Goal: Information Seeking & Learning: Learn about a topic

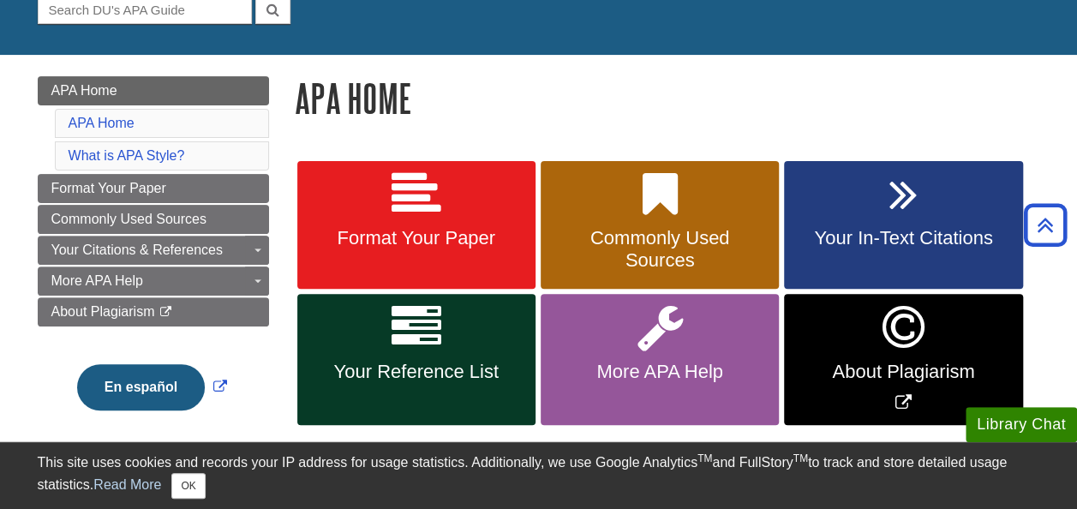
scroll to position [169, 0]
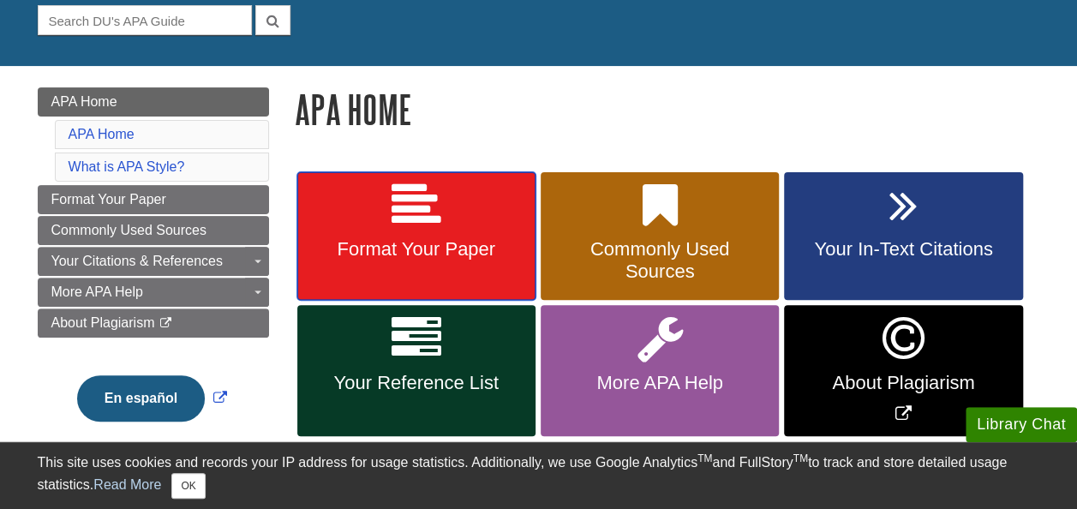
click at [496, 219] on link "Format Your Paper" at bounding box center [416, 236] width 238 height 129
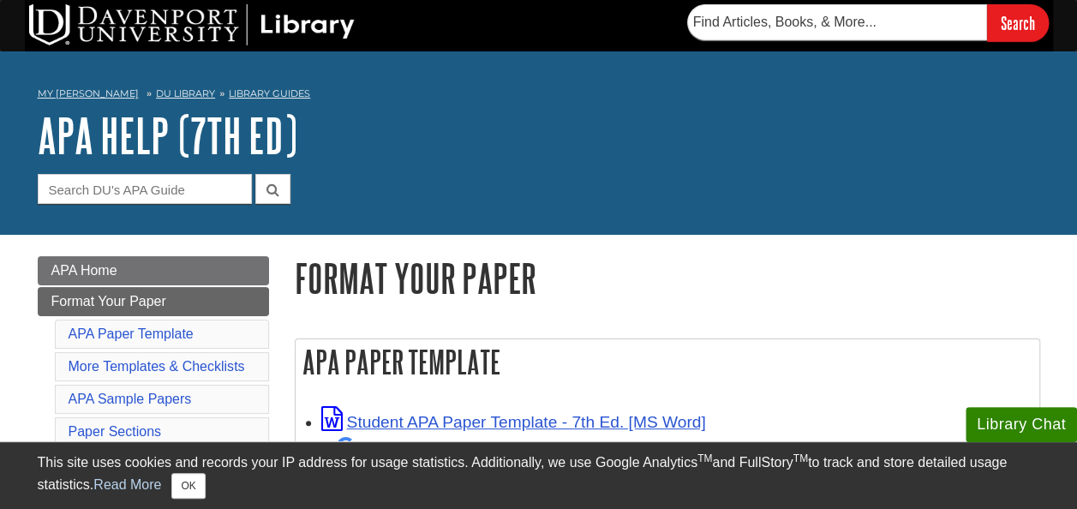
click at [496, 219] on div "My Davenport DU Library Library Guides APA APA Help (7th Ed) Format Your Paper …" at bounding box center [538, 142] width 1077 height 183
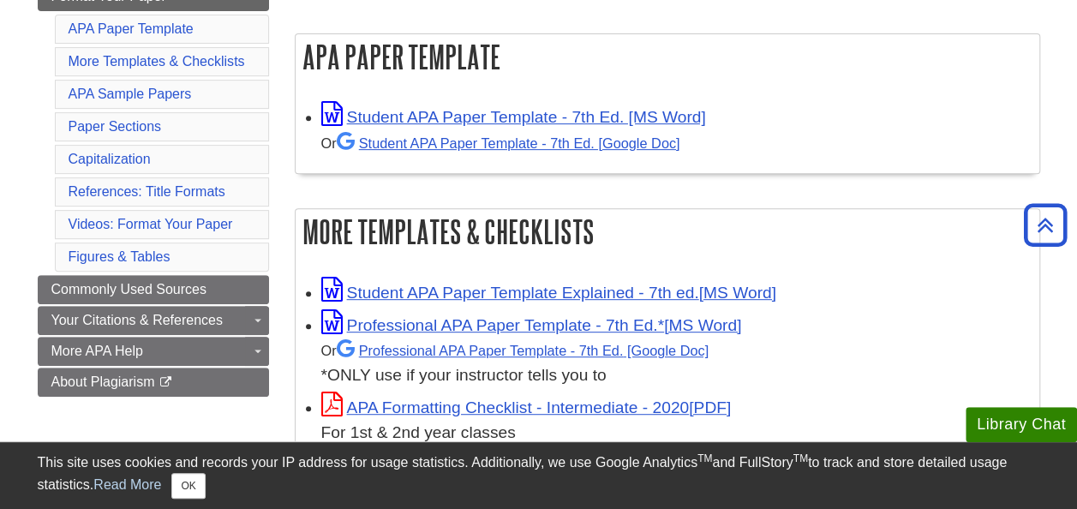
scroll to position [297, 0]
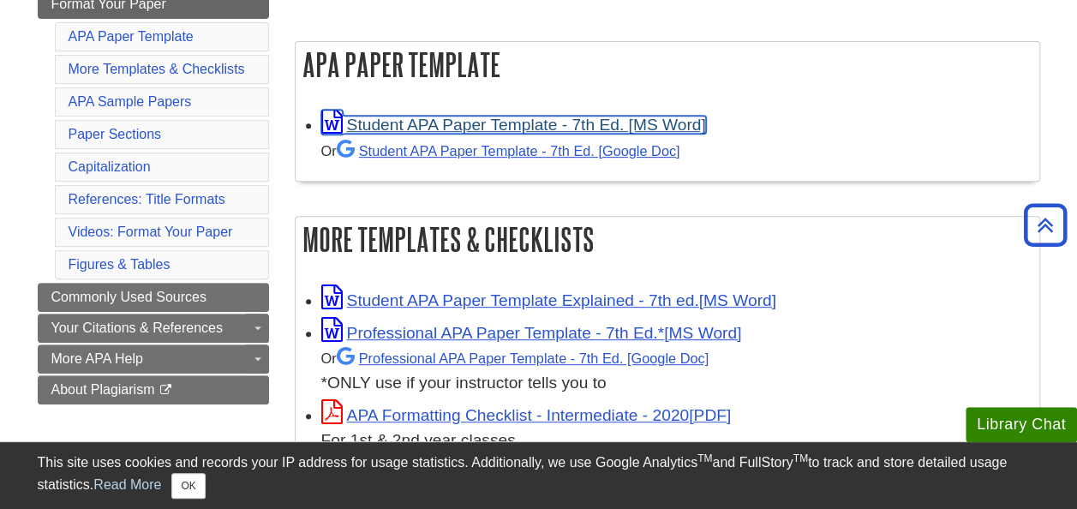
click at [629, 118] on link "Student APA Paper Template - 7th Ed. [MS Word]" at bounding box center [513, 125] width 385 height 18
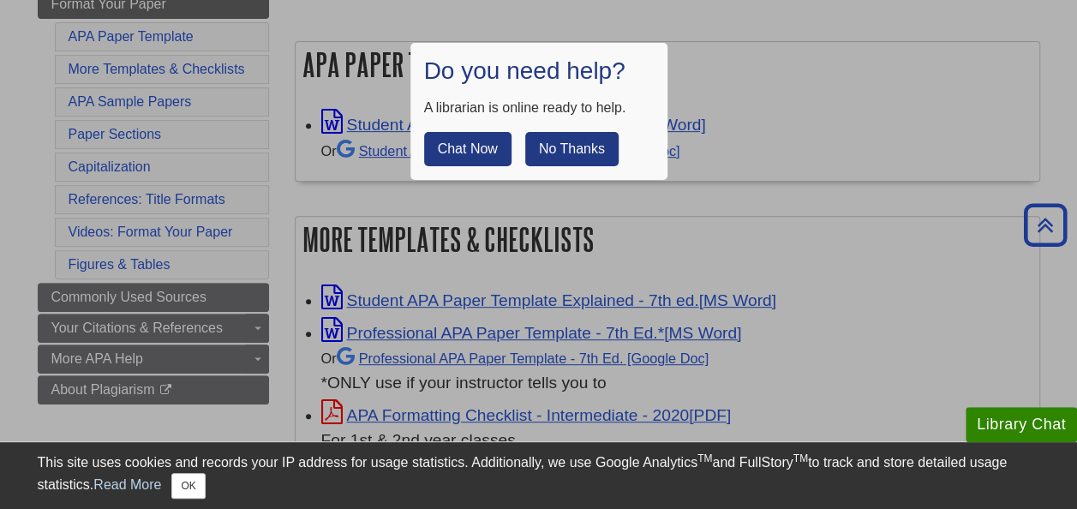
click at [787, 221] on div at bounding box center [538, 254] width 1077 height 509
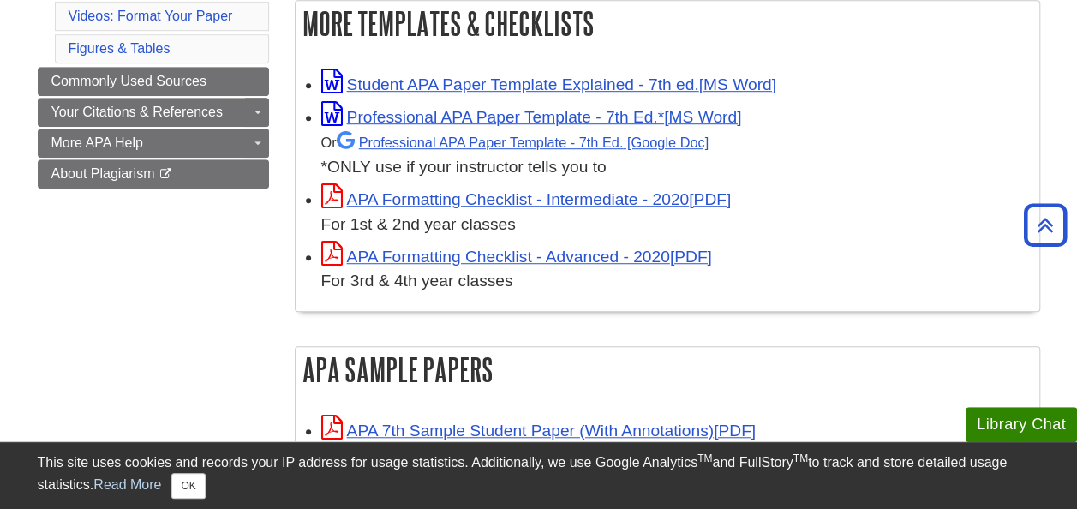
scroll to position [522, 0]
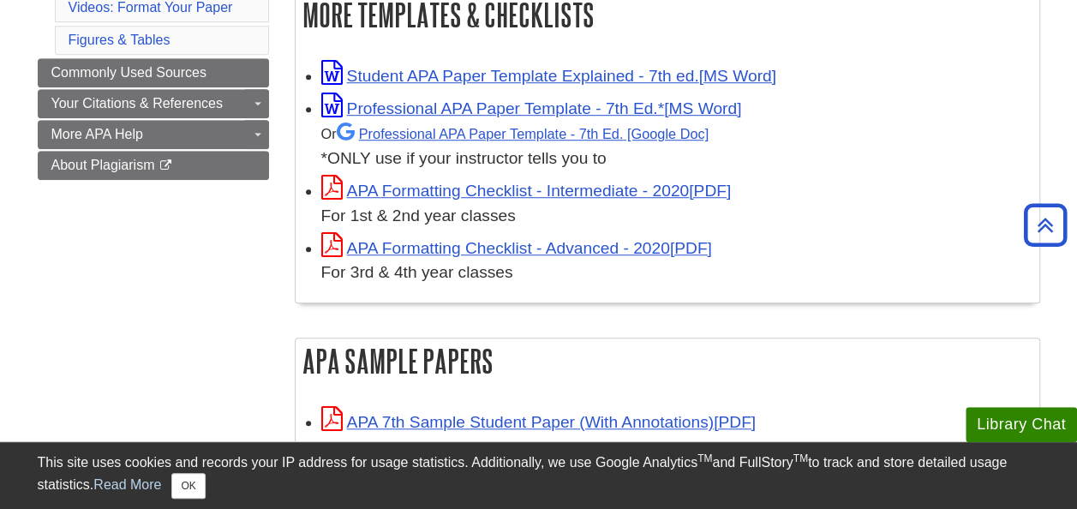
click at [767, 292] on div "Student APA Paper Template Explained - 7th ed. Professional APA Paper Template …" at bounding box center [668, 175] width 744 height 255
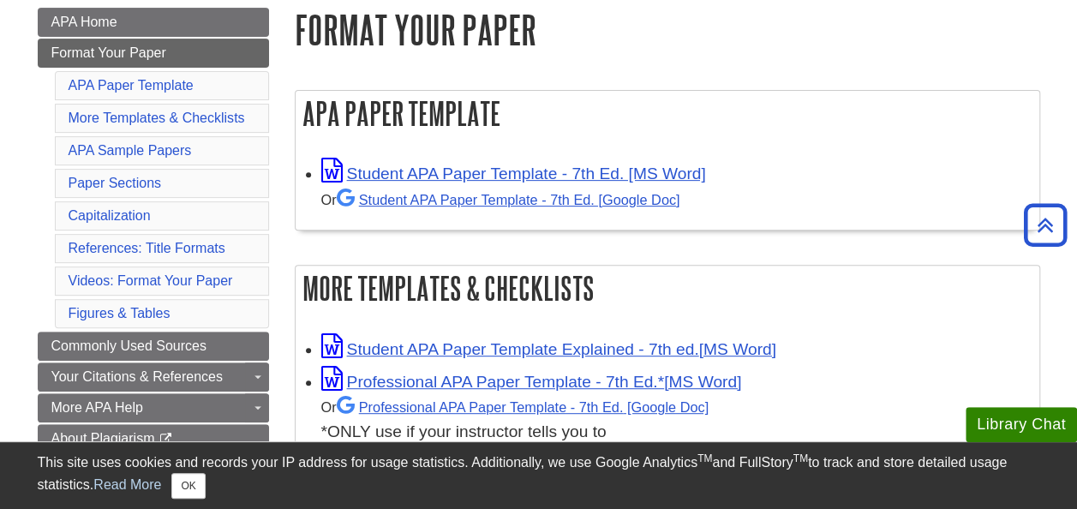
scroll to position [264, 0]
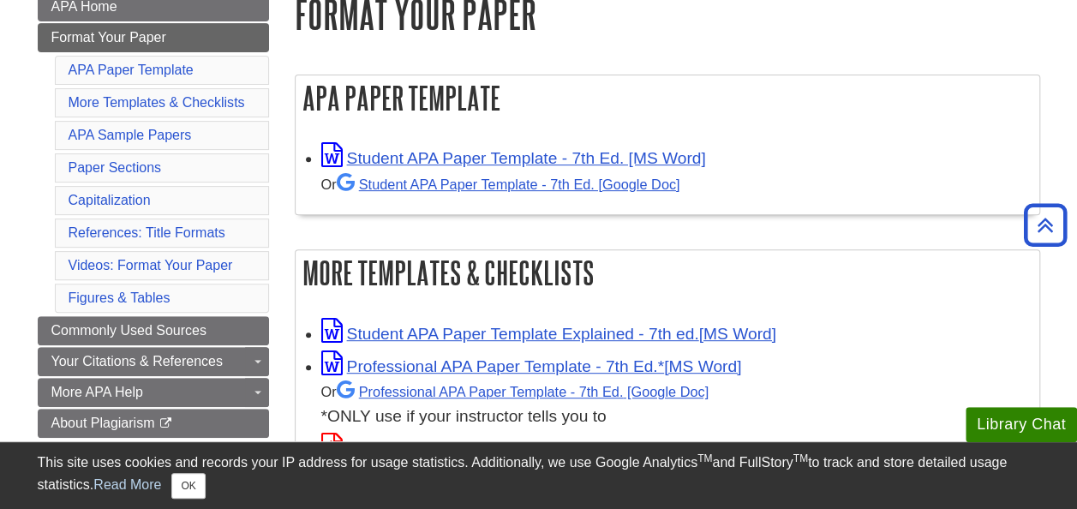
click at [141, 142] on li "APA Sample Papers" at bounding box center [162, 135] width 214 height 29
click at [137, 139] on link "APA Sample Papers" at bounding box center [130, 135] width 123 height 15
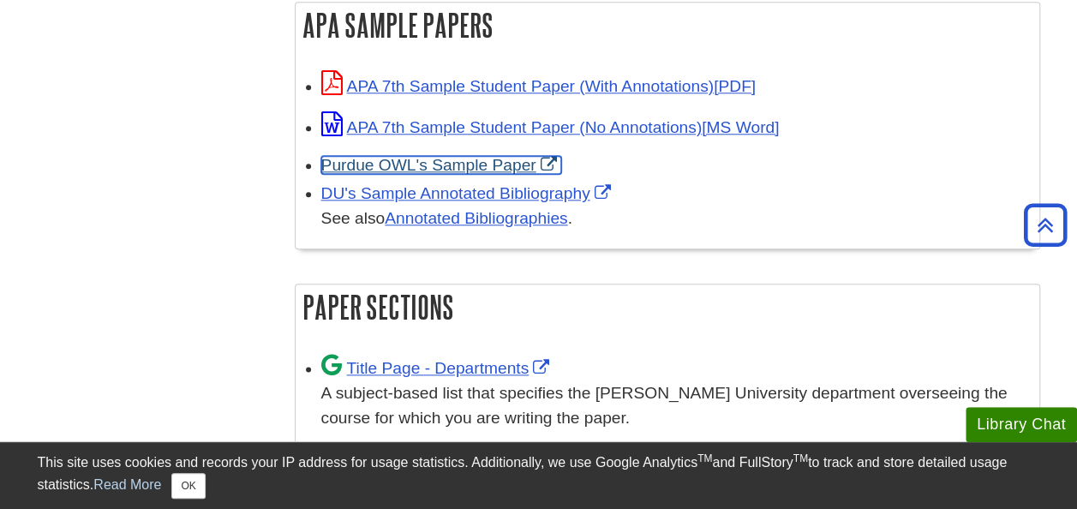
click at [366, 168] on link "Purdue OWL's Sample Paper" at bounding box center [441, 165] width 240 height 18
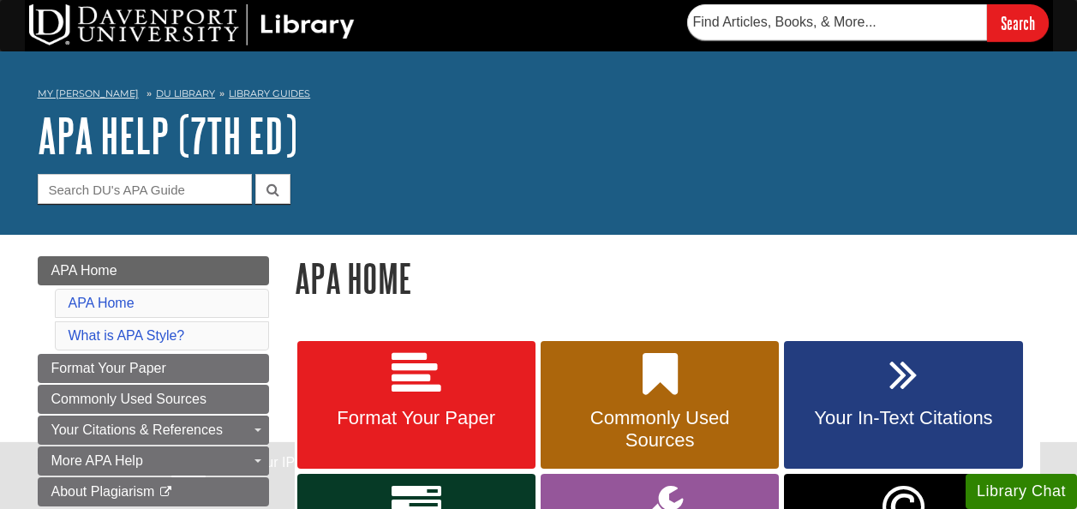
scroll to position [169, 0]
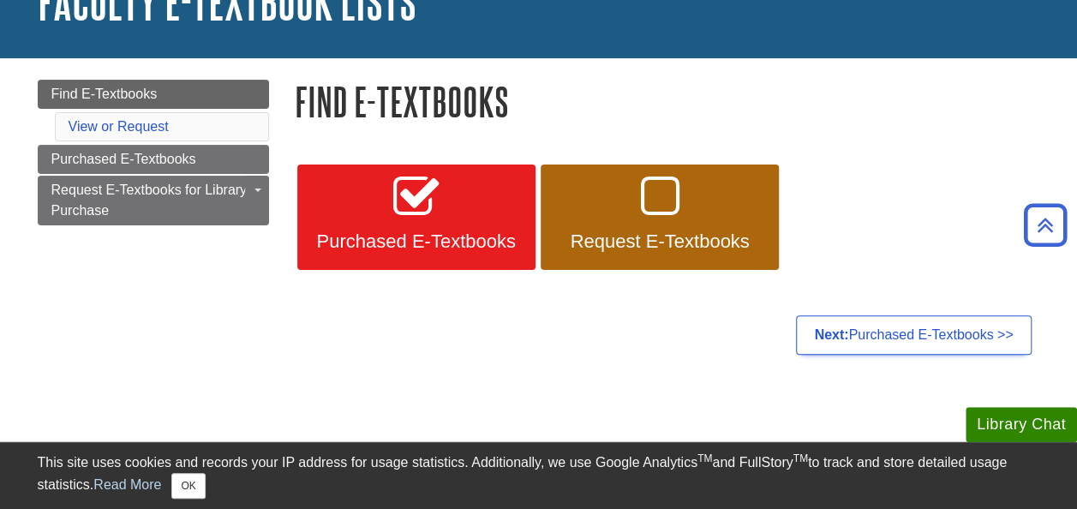
scroll to position [83, 0]
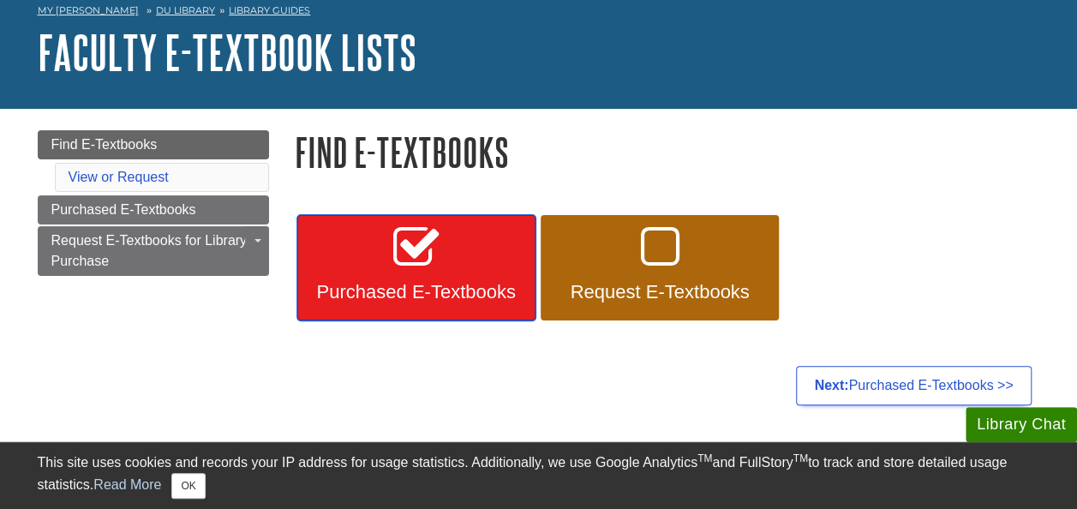
click at [393, 254] on icon at bounding box center [415, 249] width 45 height 50
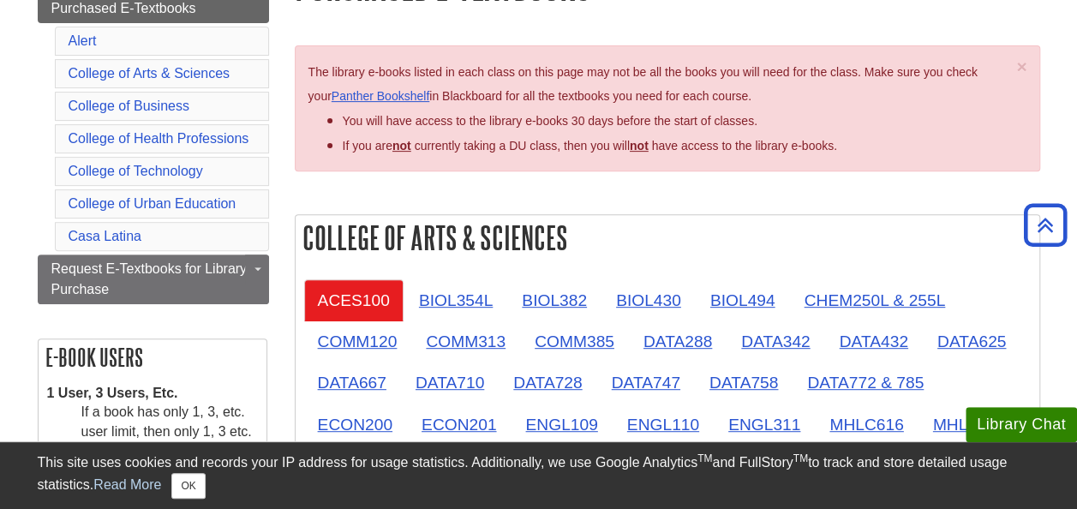
scroll to position [245, 0]
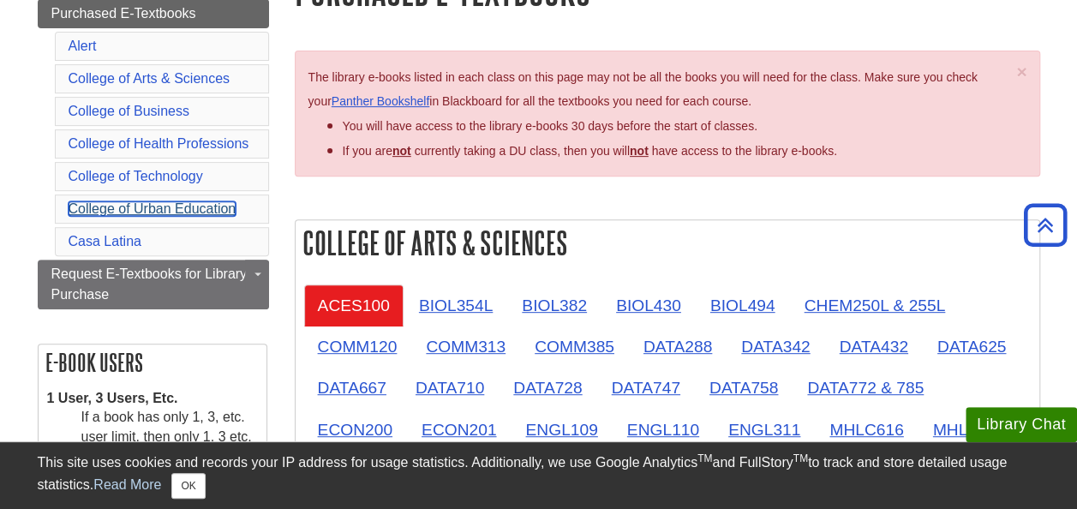
click at [134, 207] on link "College of Urban Education" at bounding box center [153, 208] width 168 height 15
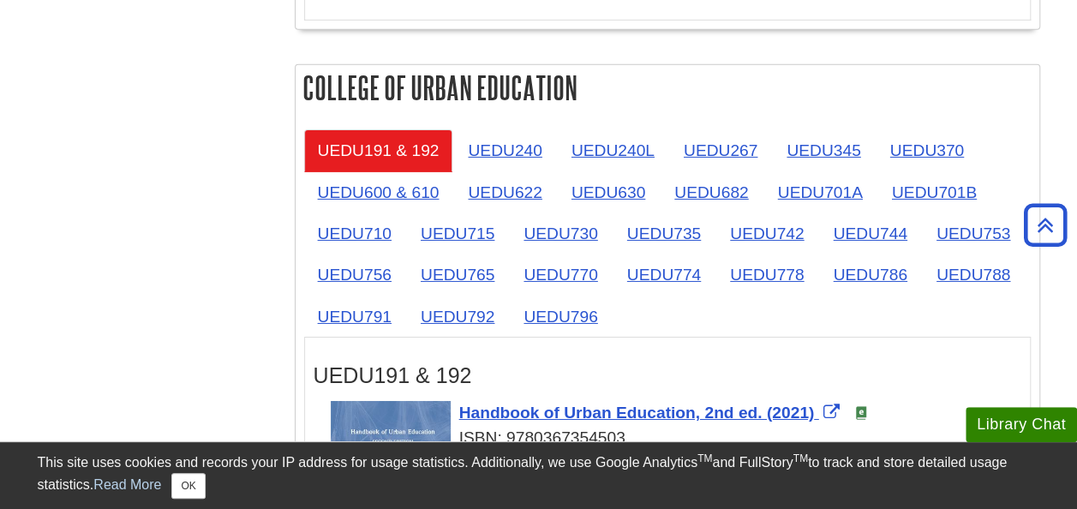
scroll to position [2777, 0]
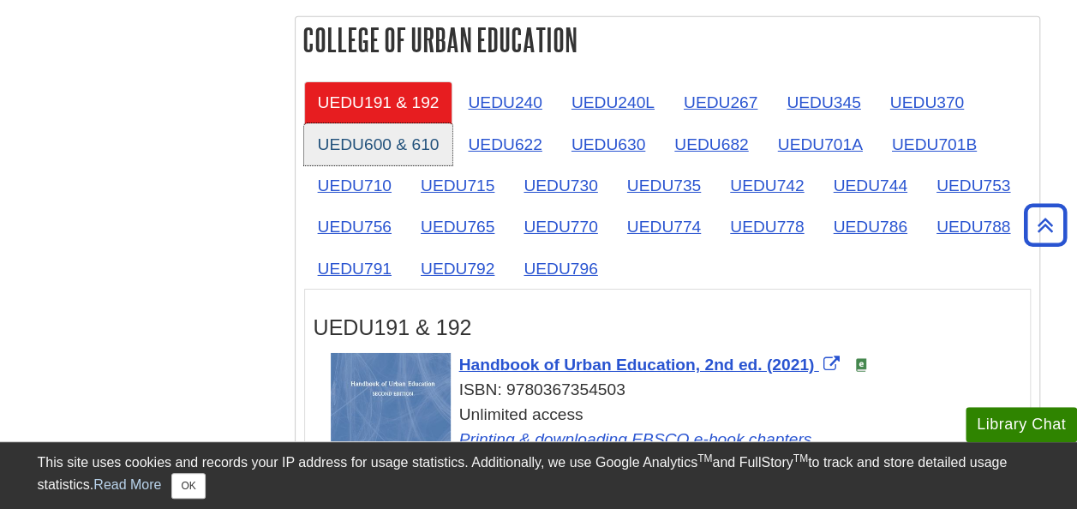
click at [405, 143] on link "UEDU600 & 610" at bounding box center [378, 144] width 149 height 42
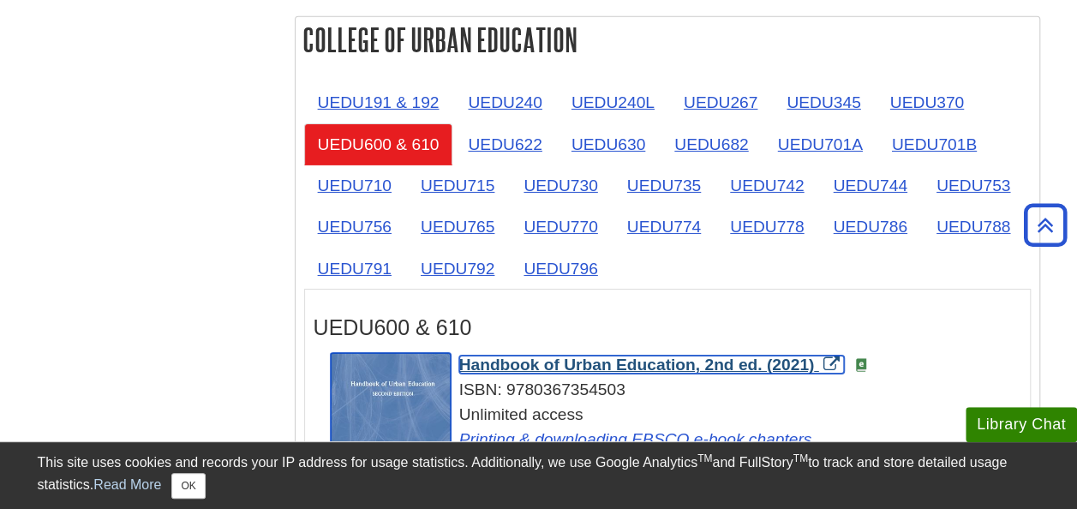
click at [499, 356] on span "Handbook of Urban Education, 2nd ed. (2021)" at bounding box center [637, 365] width 356 height 18
